Goal: Information Seeking & Learning: Learn about a topic

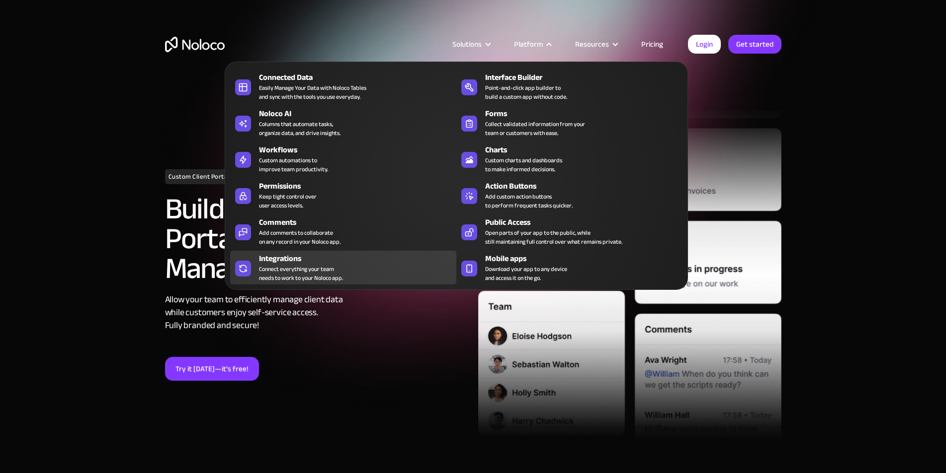
click at [447, 258] on div "Integrations" at bounding box center [360, 259] width 202 height 12
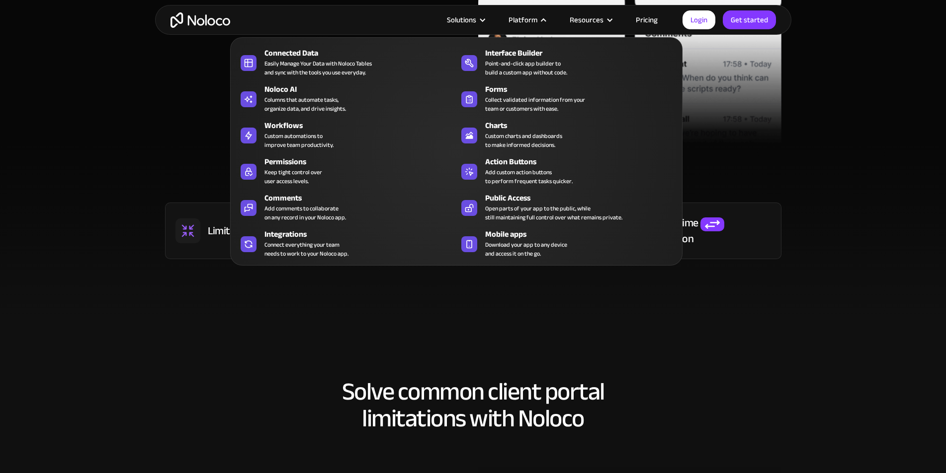
scroll to position [828, 0]
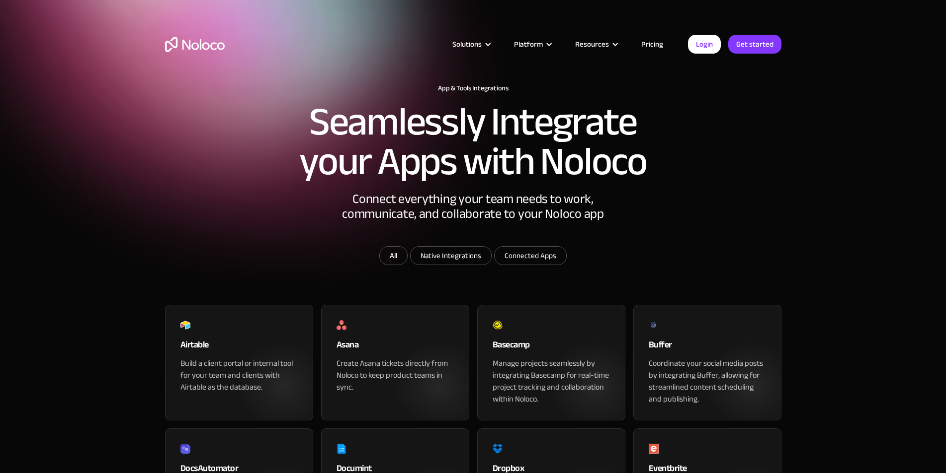
click at [433, 106] on h2 "Seamlessly Integrate your Apps with Noloco" at bounding box center [473, 141] width 348 height 79
click at [434, 181] on h2 "Seamlessly Integrate your Apps with Noloco" at bounding box center [473, 141] width 348 height 79
